Goal: Information Seeking & Learning: Learn about a topic

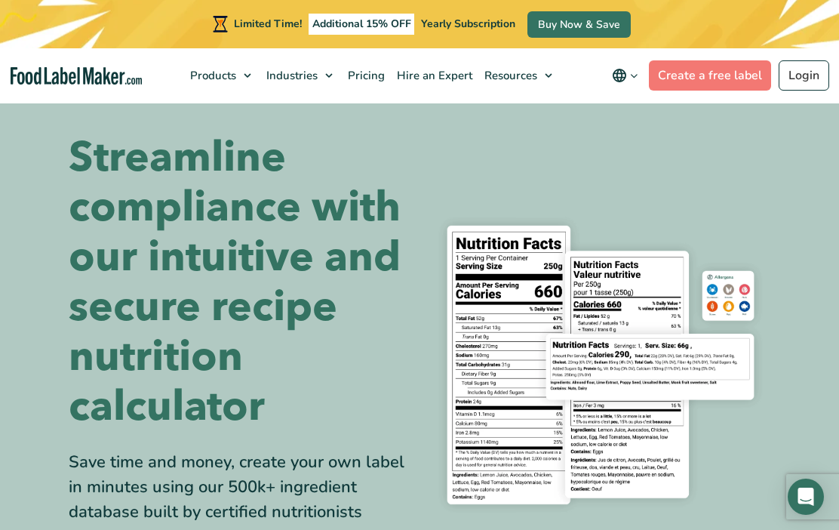
click at [387, 88] on link "Pricing" at bounding box center [364, 75] width 49 height 54
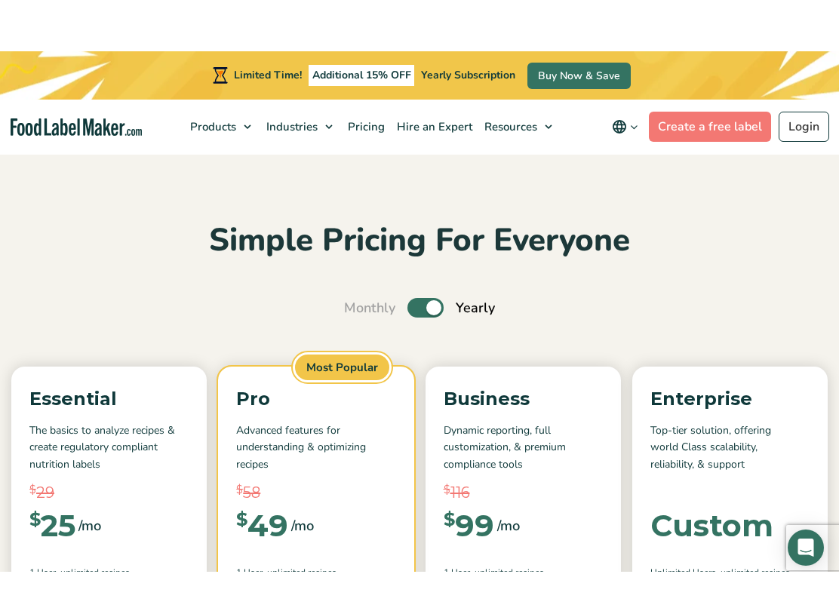
scroll to position [63, 0]
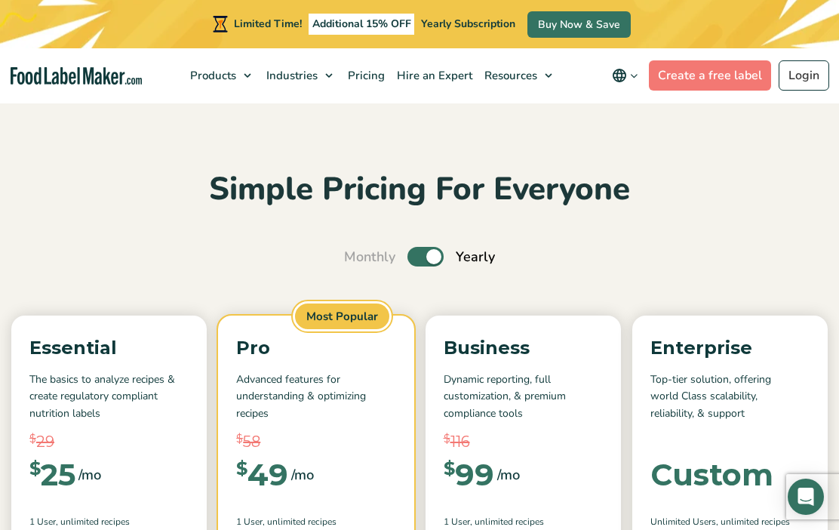
click at [300, 109] on span "Food Nutrition Labelling" at bounding box center [277, 111] width 126 height 15
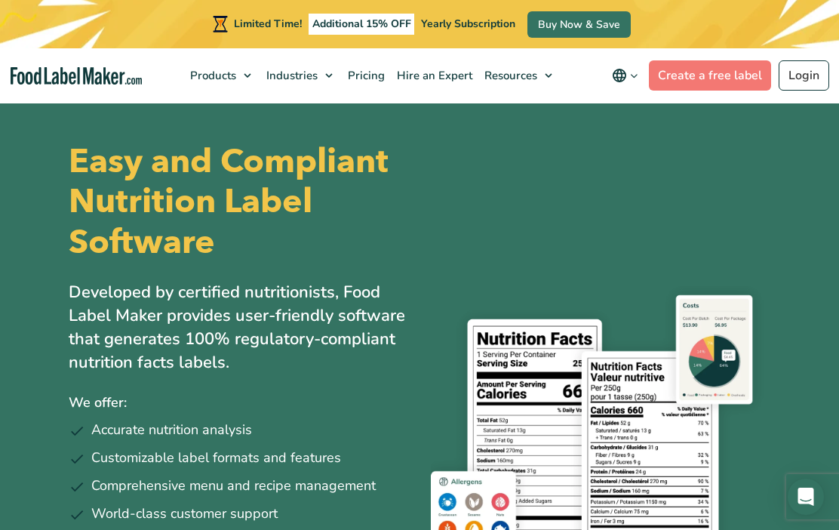
click at [352, 138] on span "Supplements Formulation & Labelling" at bounding box center [287, 149] width 146 height 32
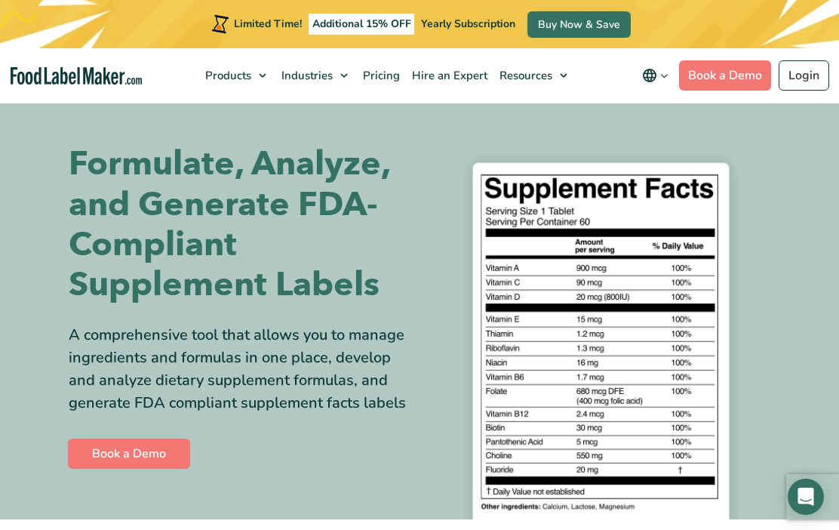
click at [779, 250] on div "Formulate, Analyze, and Generate FDA-Compliant Supplement Labels A comprehensiv…" at bounding box center [419, 308] width 724 height 423
click at [448, 85] on link "Hire an Expert" at bounding box center [448, 75] width 88 height 54
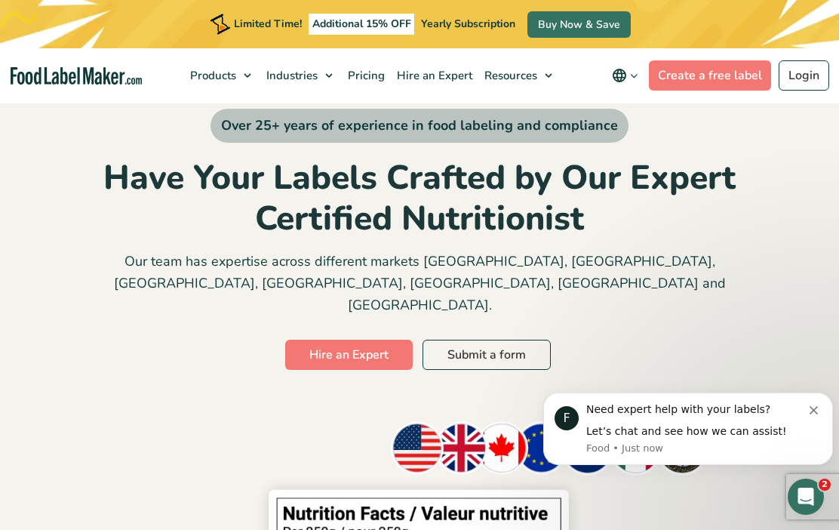
click at [582, 228] on span "Video Tutorials" at bounding box center [548, 226] width 79 height 15
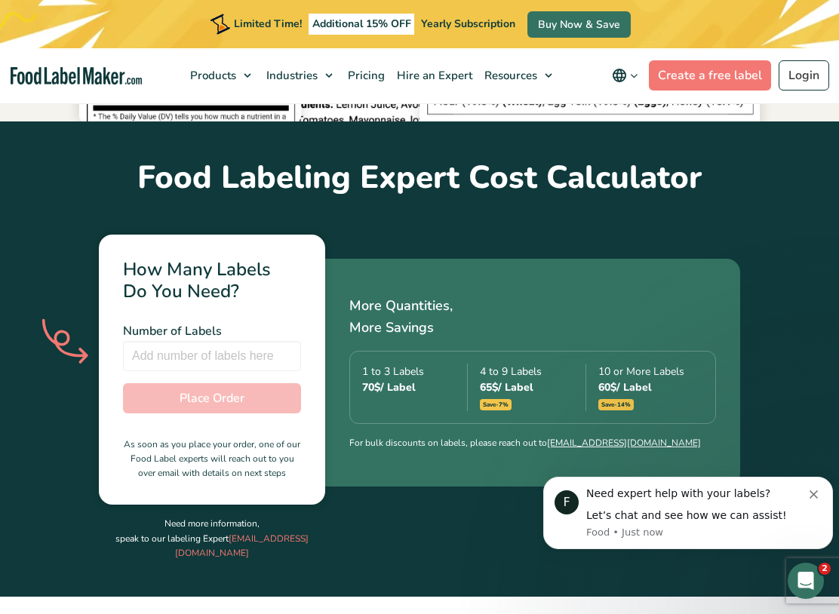
scroll to position [856, 0]
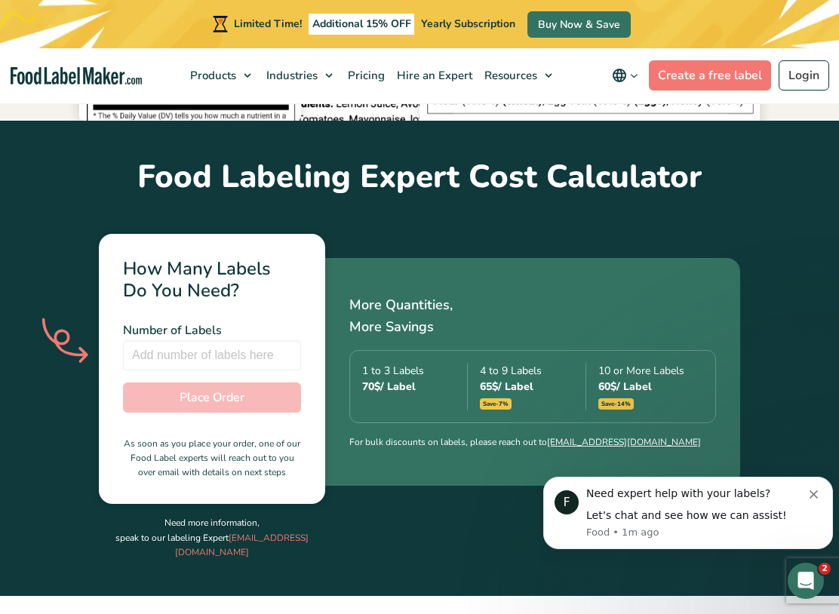
click at [355, 73] on span "Pricing" at bounding box center [364, 75] width 43 height 15
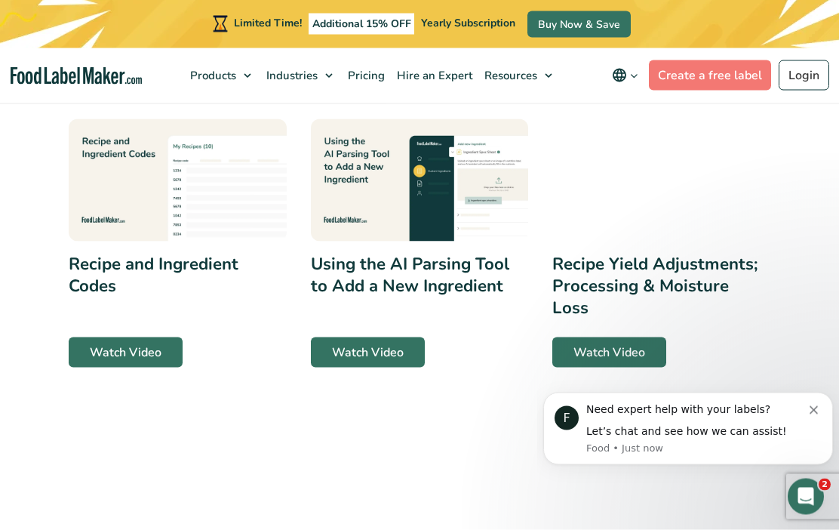
scroll to position [358, 0]
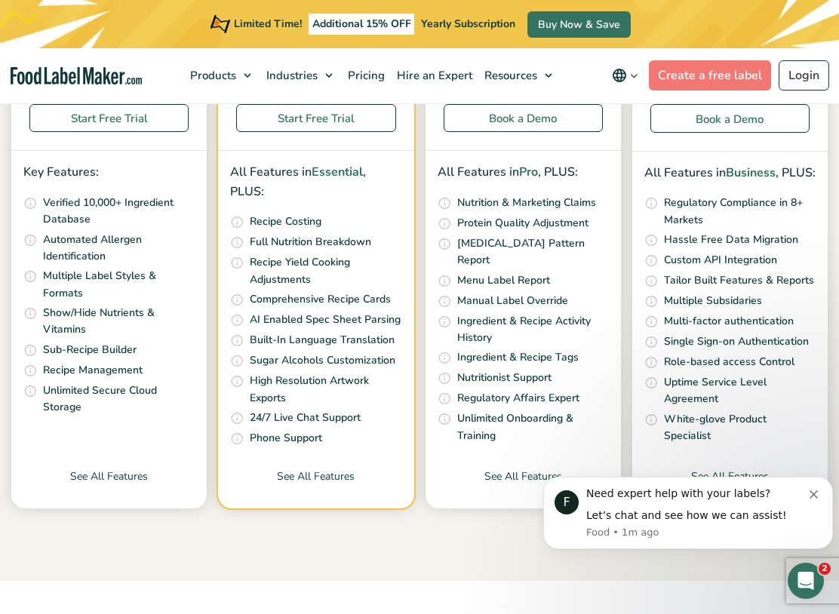
scroll to position [514, 0]
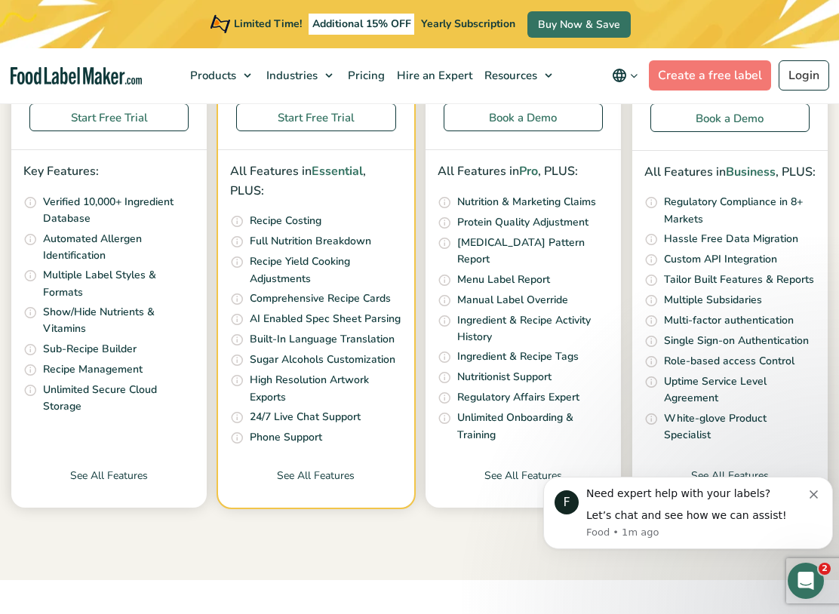
click at [95, 468] on link "See All Features" at bounding box center [108, 488] width 195 height 40
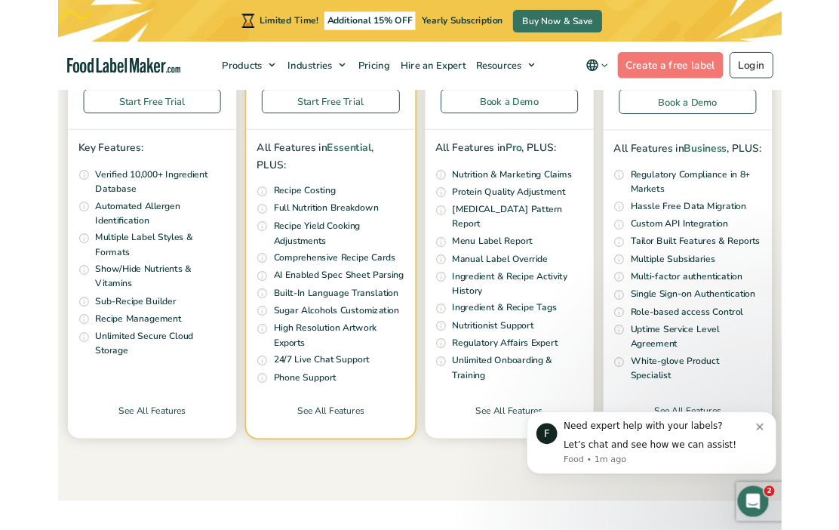
scroll to position [556, 0]
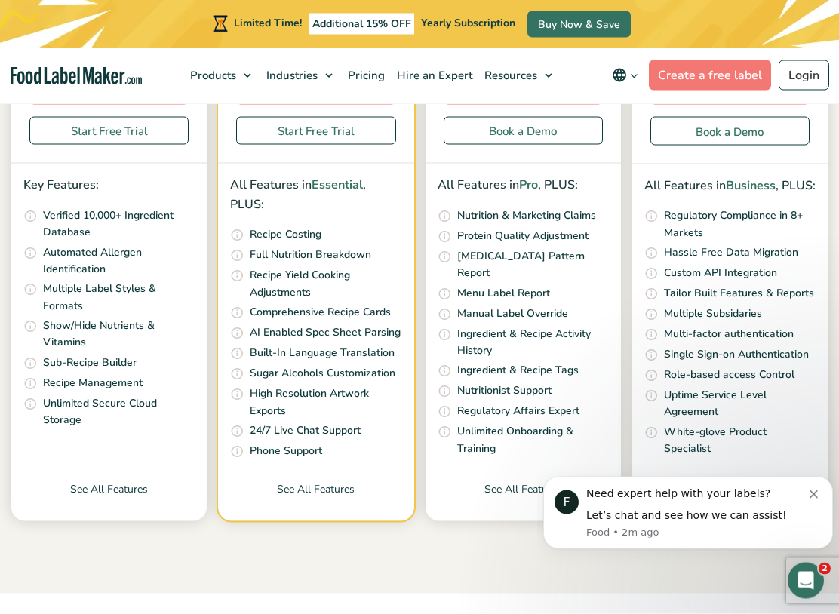
scroll to position [543, 0]
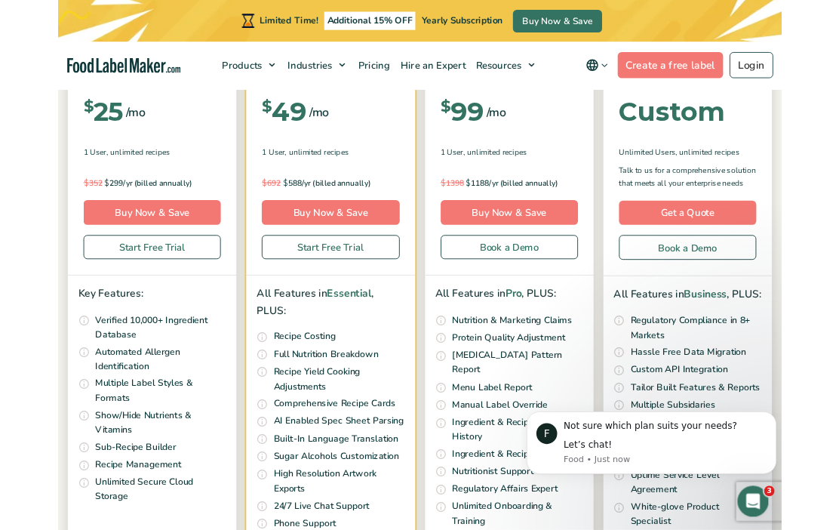
scroll to position [387, 0]
